Goal: Find specific page/section: Find specific page/section

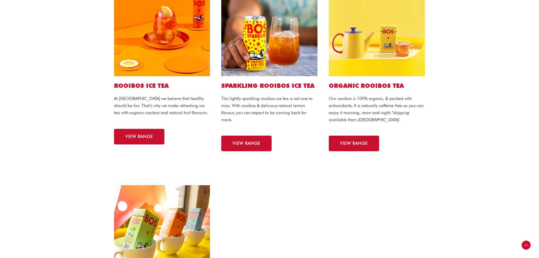
scroll to position [113, 0]
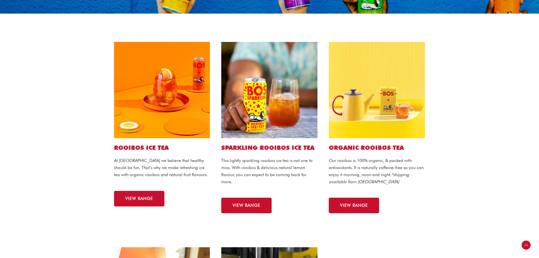
click at [153, 85] on img at bounding box center [162, 90] width 96 height 96
click at [146, 202] on link "VIEW RANGE" at bounding box center [139, 199] width 50 height 16
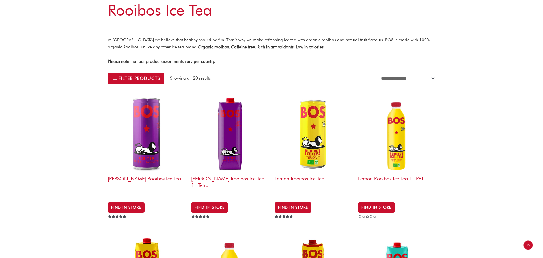
scroll to position [113, 0]
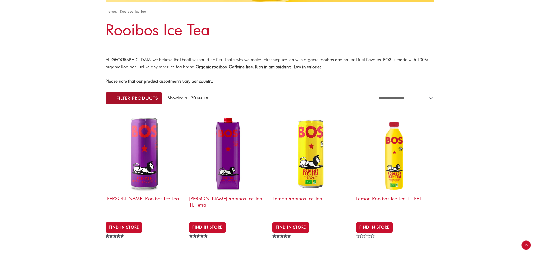
click at [159, 100] on button "Filter products" at bounding box center [133, 98] width 57 height 12
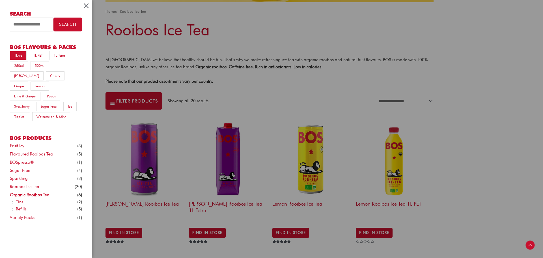
click at [15, 57] on link "1Litre" at bounding box center [18, 55] width 17 height 9
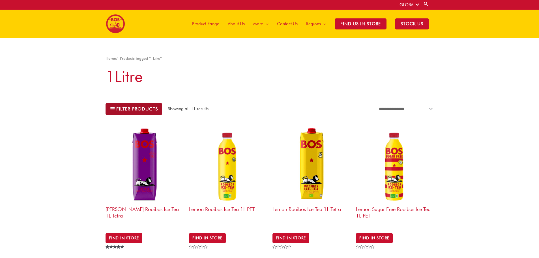
click at [153, 110] on span "Filter products" at bounding box center [137, 109] width 42 height 4
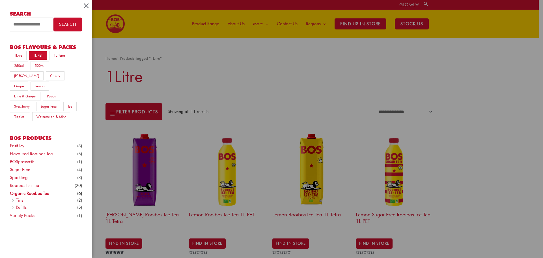
click at [34, 56] on link "1L PET" at bounding box center [38, 55] width 18 height 9
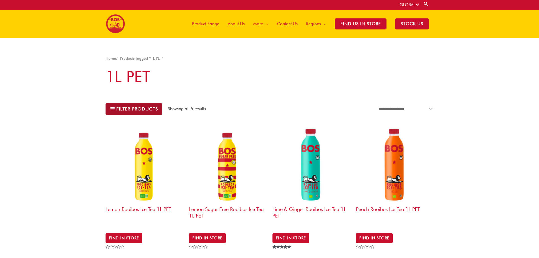
click at [136, 111] on span "Filter products" at bounding box center [137, 109] width 42 height 4
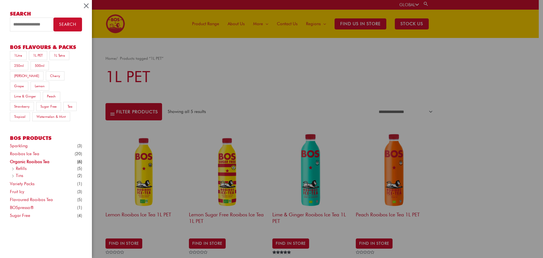
click at [210, 118] on div "Search Search for: Search BOS Flavours & packs 1Litre 1L PET 1L Tetra 250ml 500…" at bounding box center [271, 129] width 543 height 258
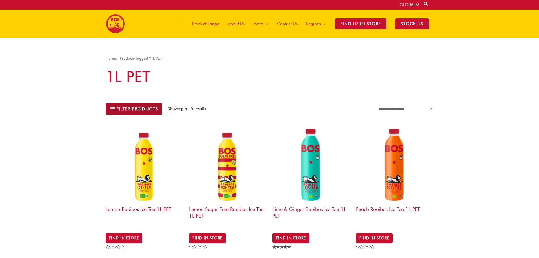
click at [136, 111] on span "Filter products" at bounding box center [137, 109] width 42 height 4
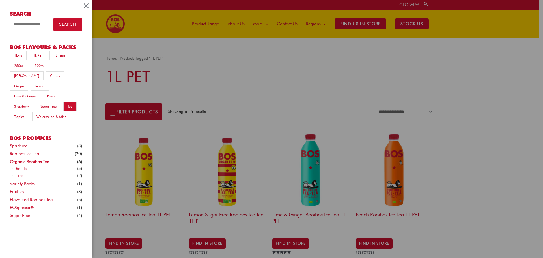
click at [70, 102] on link "Tea" at bounding box center [70, 106] width 14 height 9
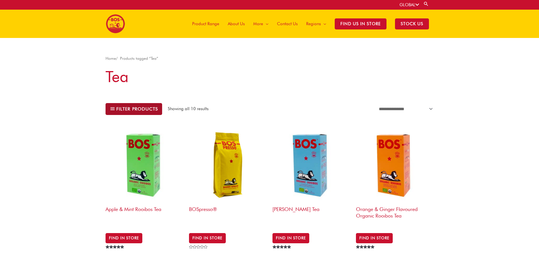
click at [125, 107] on span "Filter products" at bounding box center [137, 109] width 42 height 4
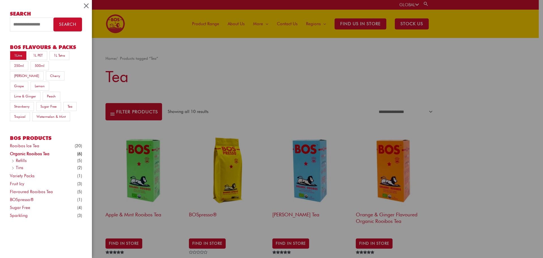
click at [18, 58] on link "1Litre" at bounding box center [18, 55] width 17 height 9
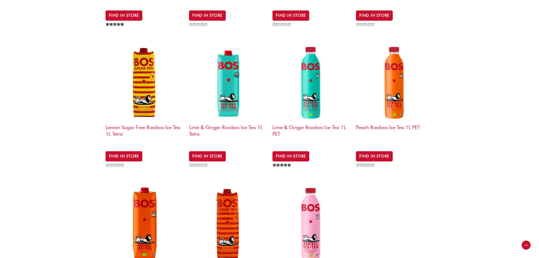
scroll to position [226, 0]
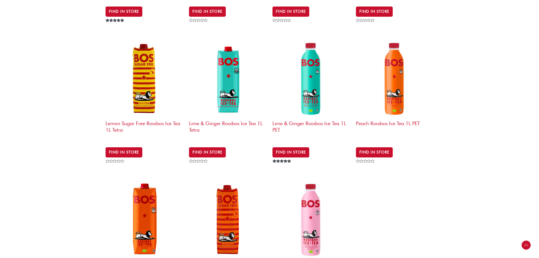
click at [313, 80] on img at bounding box center [311, 79] width 78 height 78
click at [311, 232] on img at bounding box center [311, 219] width 78 height 78
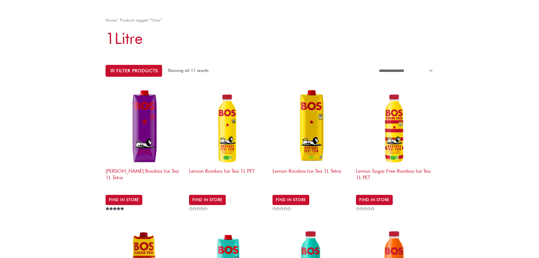
scroll to position [85, 0]
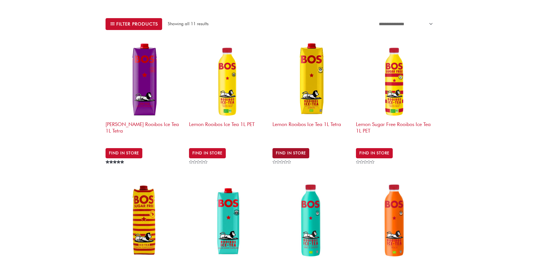
click at [291, 152] on link "Find in Store" at bounding box center [290, 153] width 37 height 10
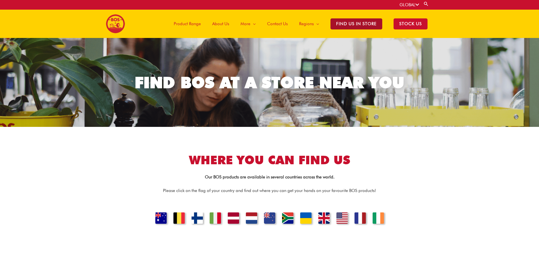
click at [375, 20] on span "Find Us in Store" at bounding box center [356, 23] width 52 height 11
click at [325, 220] on link "UNITED KINGDOM" at bounding box center [323, 219] width 19 height 14
click at [189, 24] on span "Product Range" at bounding box center [187, 23] width 27 height 17
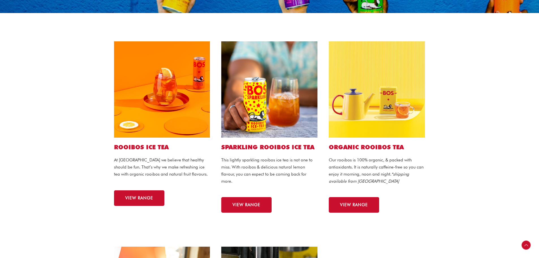
scroll to position [113, 0]
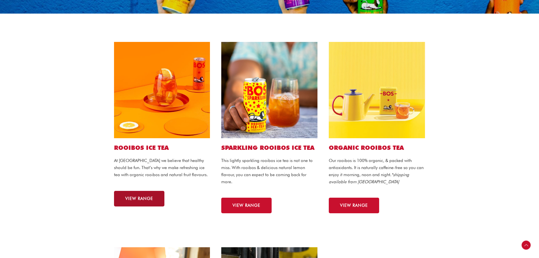
click at [140, 197] on span "VIEW RANGE" at bounding box center [139, 198] width 28 height 4
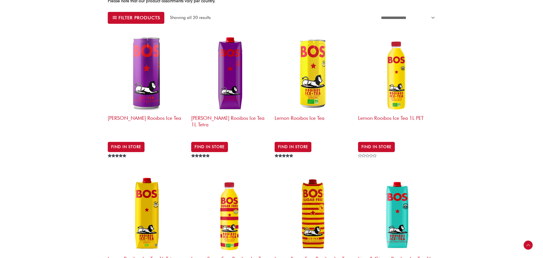
scroll to position [113, 0]
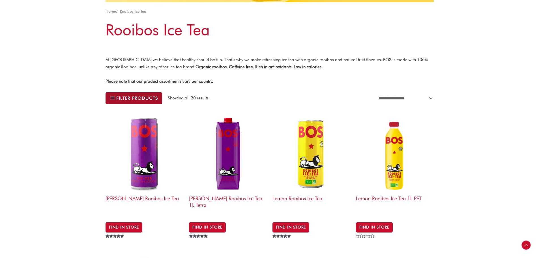
click at [129, 97] on span "Filter products" at bounding box center [137, 98] width 42 height 4
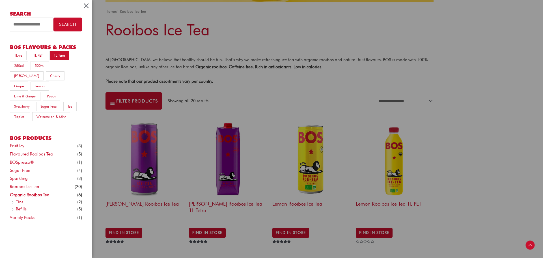
click at [56, 57] on link "1L Tetra" at bounding box center [59, 55] width 20 height 9
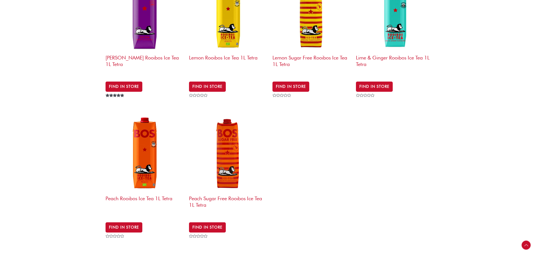
scroll to position [141, 0]
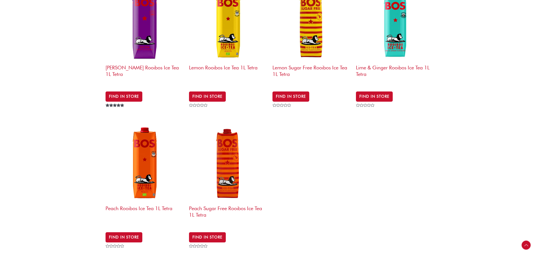
click at [147, 38] on img at bounding box center [144, 23] width 78 height 78
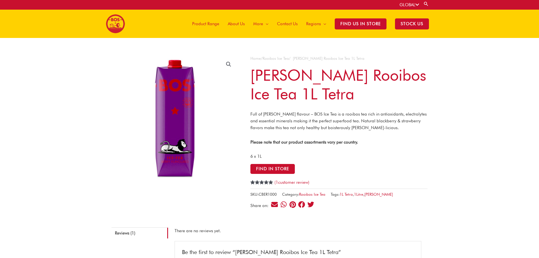
click at [238, 23] on span "About Us" at bounding box center [236, 23] width 17 height 17
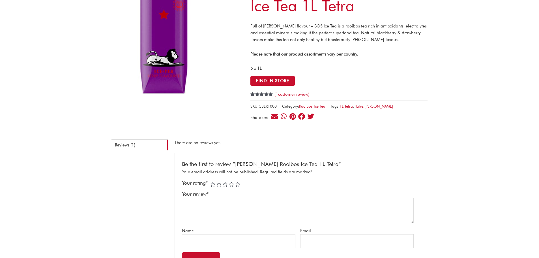
scroll to position [39, 0]
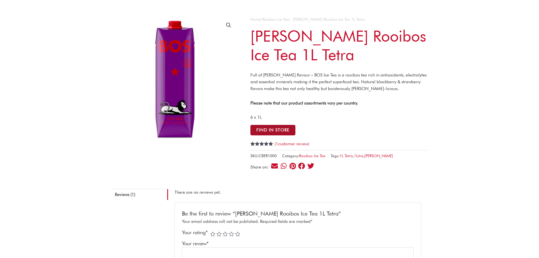
click at [276, 127] on button "Find in Store" at bounding box center [272, 130] width 45 height 10
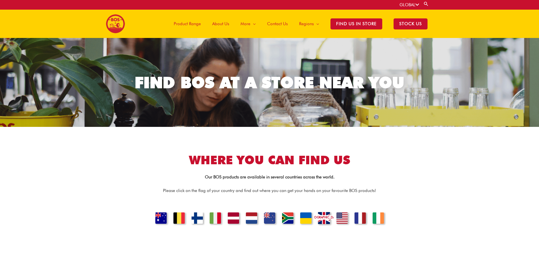
click at [322, 218] on link "UNITED KINGDOM" at bounding box center [323, 219] width 19 height 14
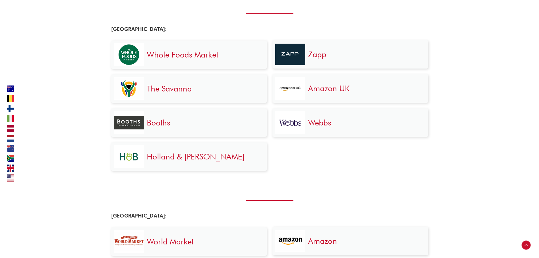
scroll to position [1174, 0]
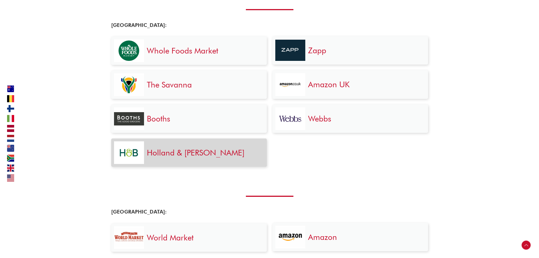
click at [186, 154] on link "Holland & Barrett" at bounding box center [196, 153] width 98 height 10
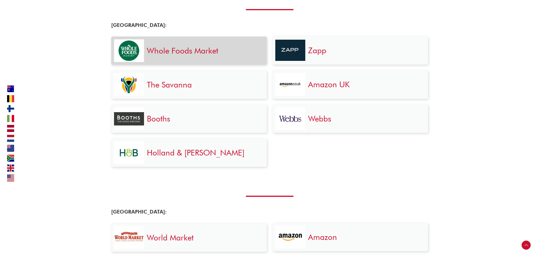
click at [186, 55] on link "Whole Foods Market" at bounding box center [182, 51] width 71 height 10
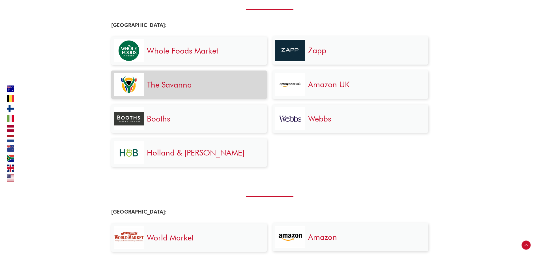
click at [187, 84] on link "The Savanna" at bounding box center [169, 85] width 45 height 10
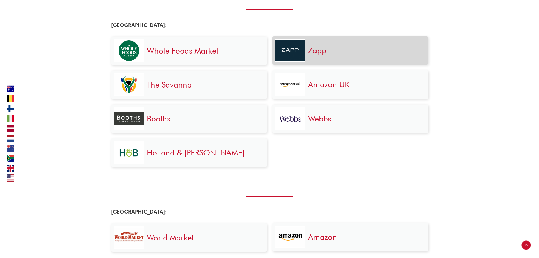
click at [327, 57] on div "Zapp" at bounding box center [365, 50] width 120 height 23
click at [316, 52] on link "Zapp" at bounding box center [317, 51] width 18 height 10
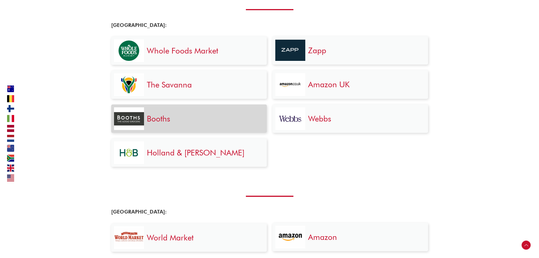
click at [161, 120] on link "Booths" at bounding box center [158, 119] width 23 height 10
click at [140, 121] on img at bounding box center [129, 118] width 30 height 13
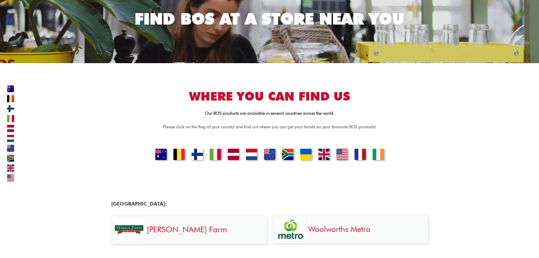
scroll to position [0, 0]
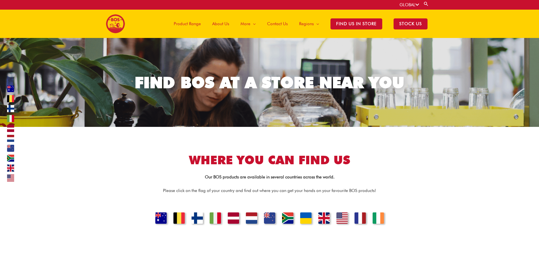
click at [196, 25] on span "Product Range" at bounding box center [187, 23] width 27 height 17
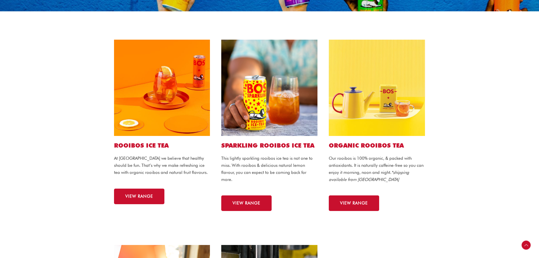
scroll to position [113, 0]
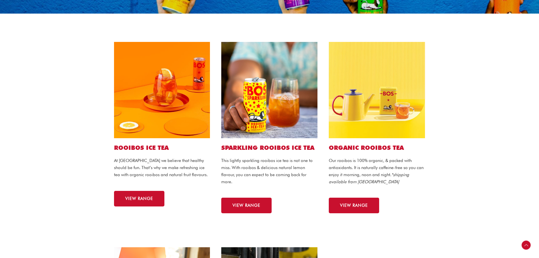
click at [165, 103] on img at bounding box center [162, 90] width 96 height 96
click at [144, 201] on link "VIEW RANGE" at bounding box center [139, 199] width 50 height 16
